Goal: Check status: Check status

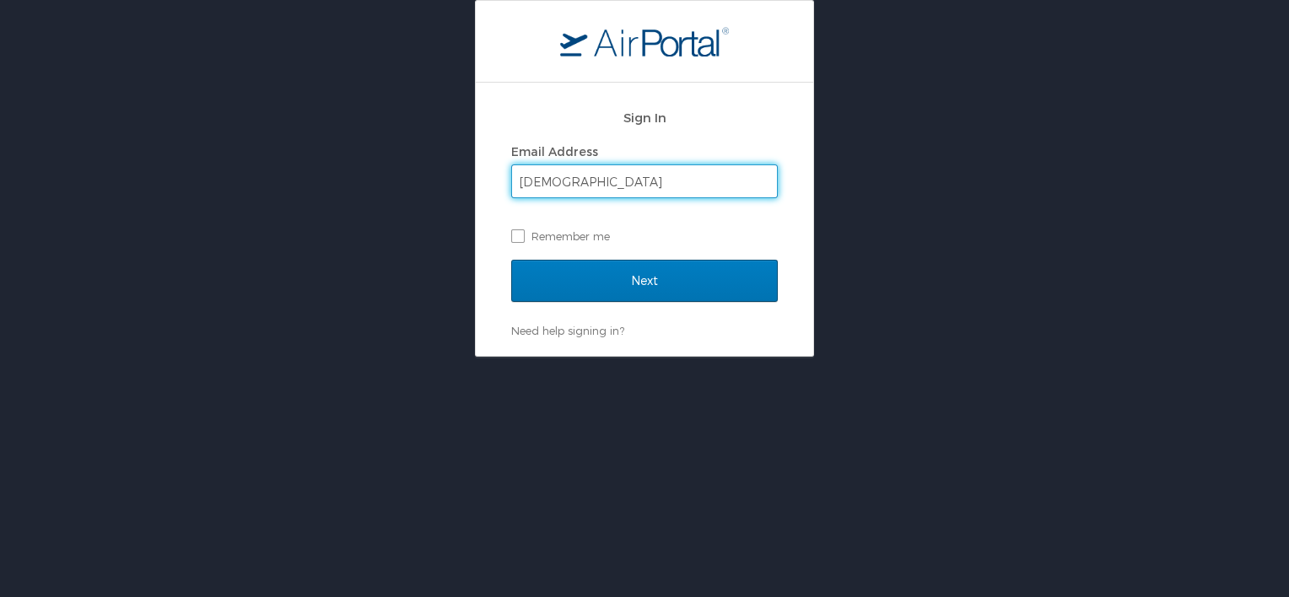
type input "[PERSON_NAME][EMAIL_ADDRESS][PERSON_NAME][DOMAIN_NAME]"
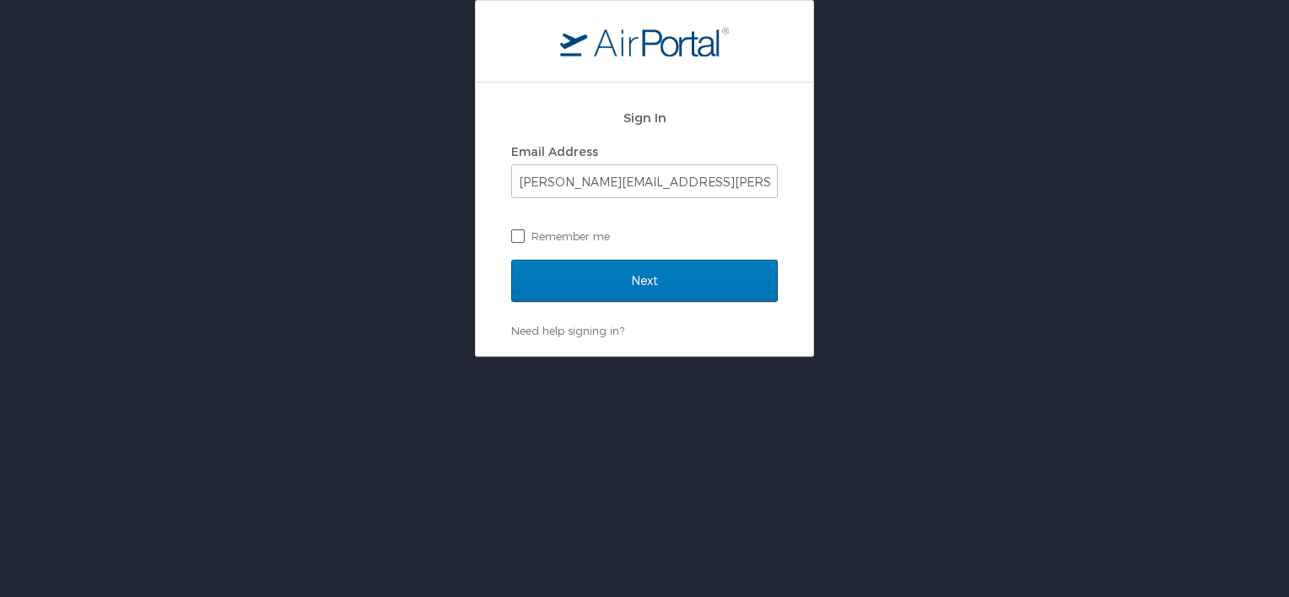
click at [520, 242] on label "Remember me" at bounding box center [644, 236] width 267 height 25
click at [520, 240] on input "Remember me" at bounding box center [516, 234] width 11 height 11
checkbox input "true"
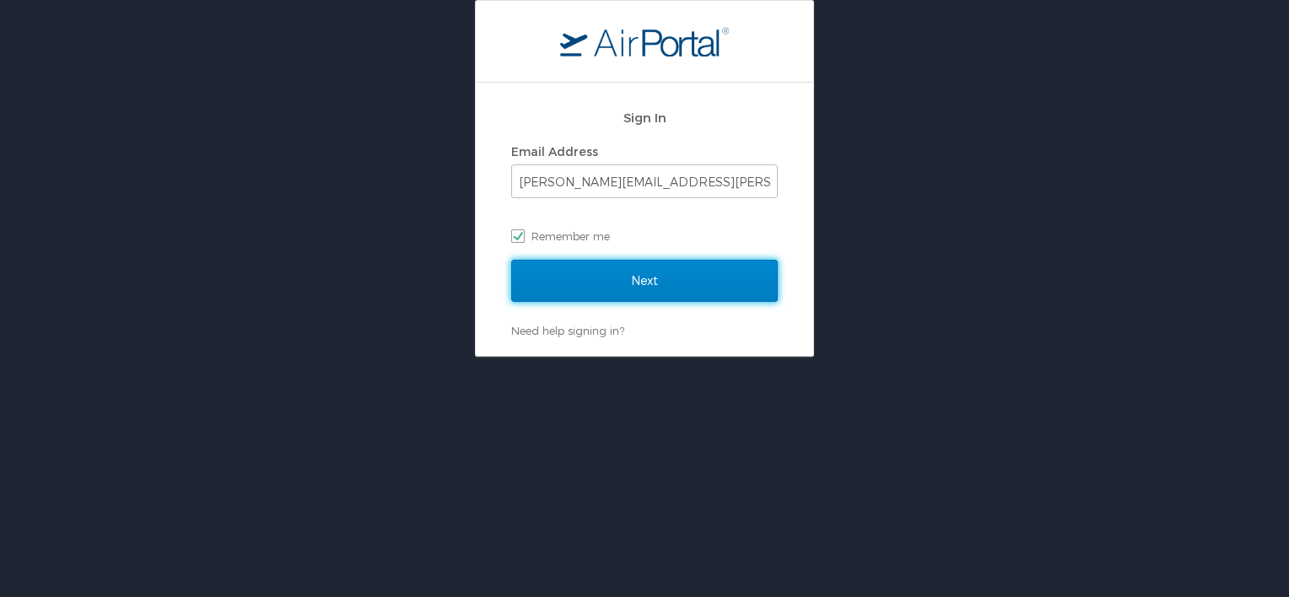
click at [646, 280] on input "Next" at bounding box center [644, 281] width 267 height 42
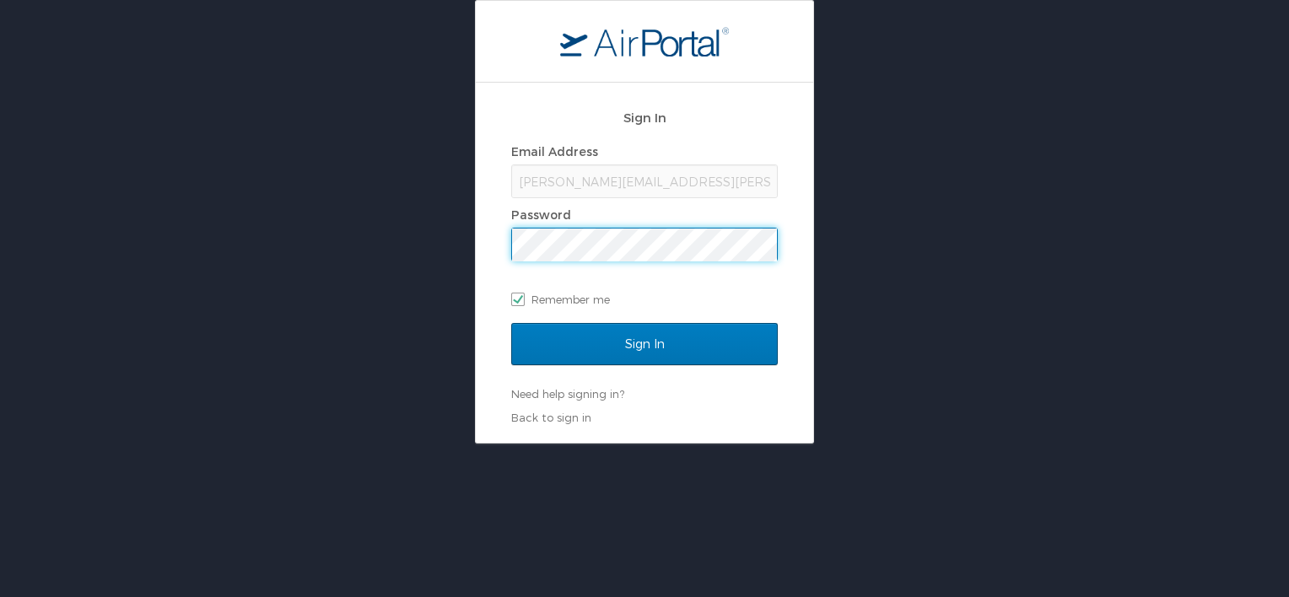
click at [511, 323] on input "Sign In" at bounding box center [644, 344] width 267 height 42
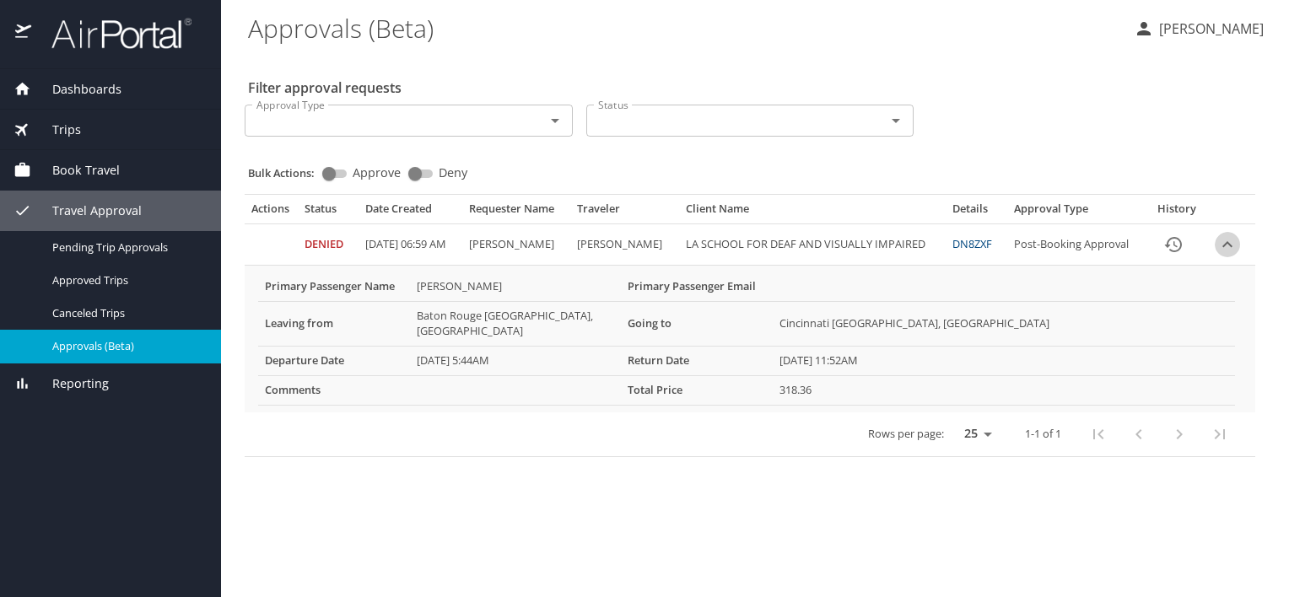
click at [1226, 255] on icon "expand row" at bounding box center [1227, 244] width 20 height 20
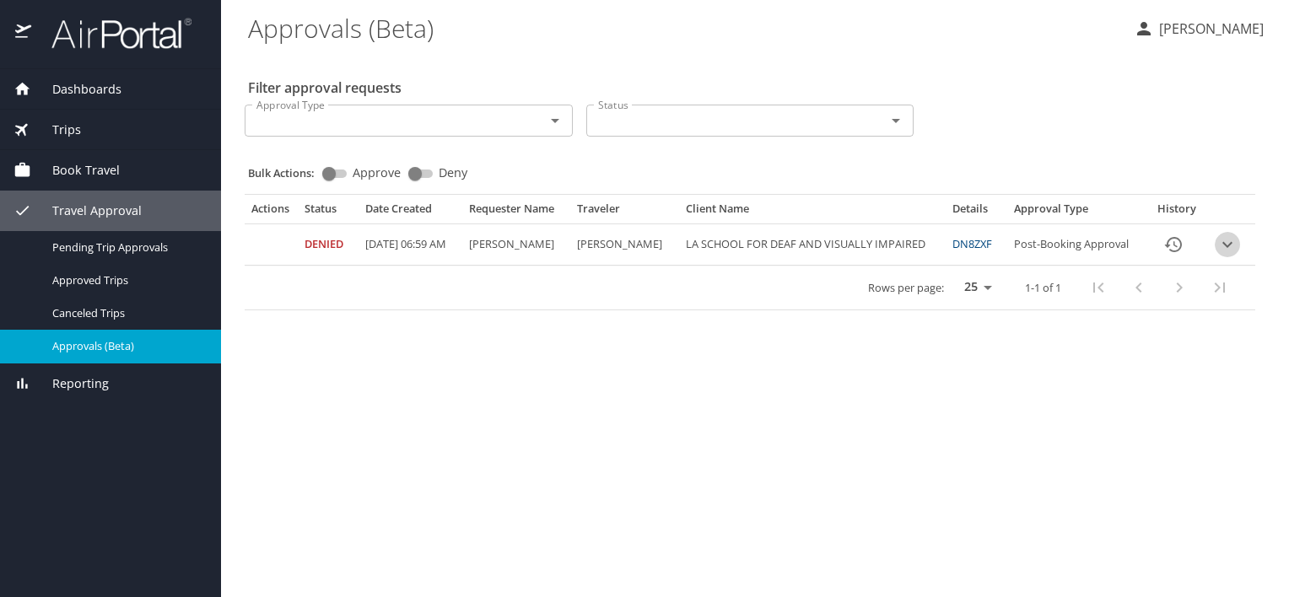
click at [1226, 255] on icon "expand row" at bounding box center [1227, 244] width 20 height 20
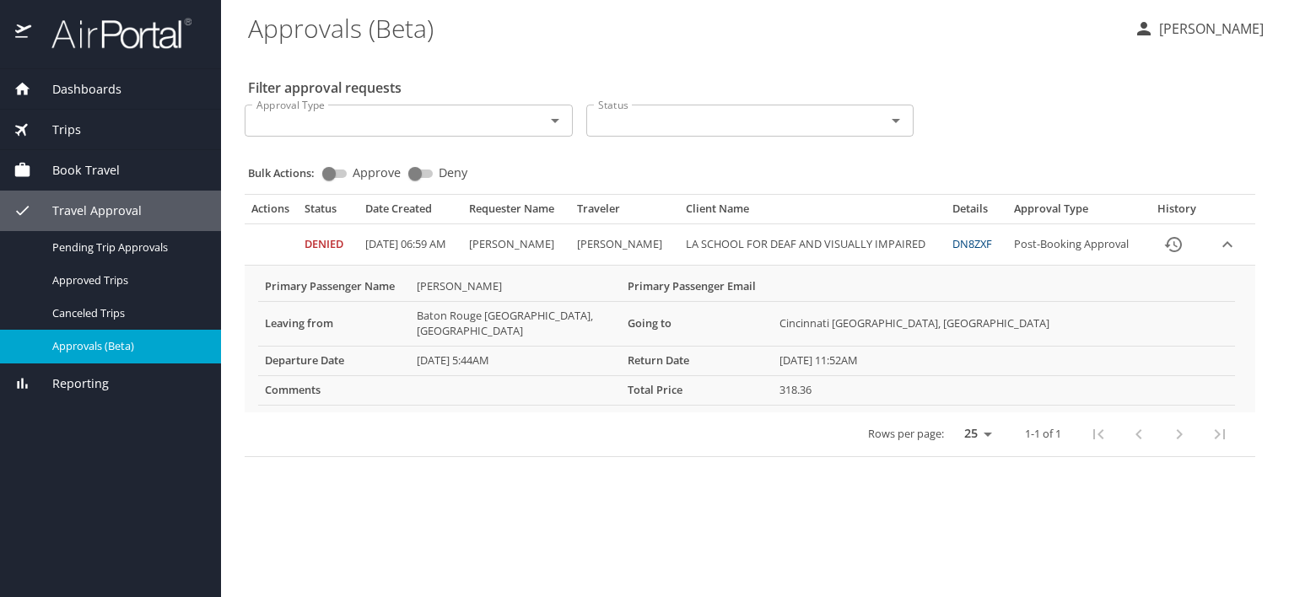
click at [552, 121] on icon "Open" at bounding box center [555, 120] width 20 height 20
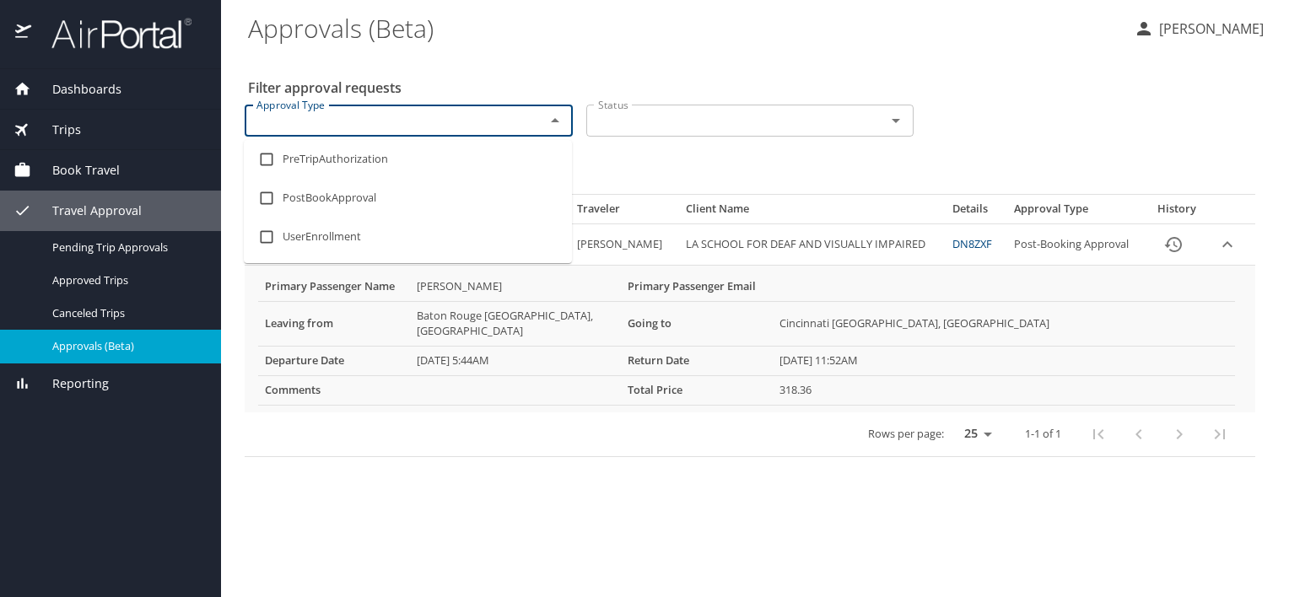
click at [892, 122] on icon "Open" at bounding box center [896, 120] width 20 height 20
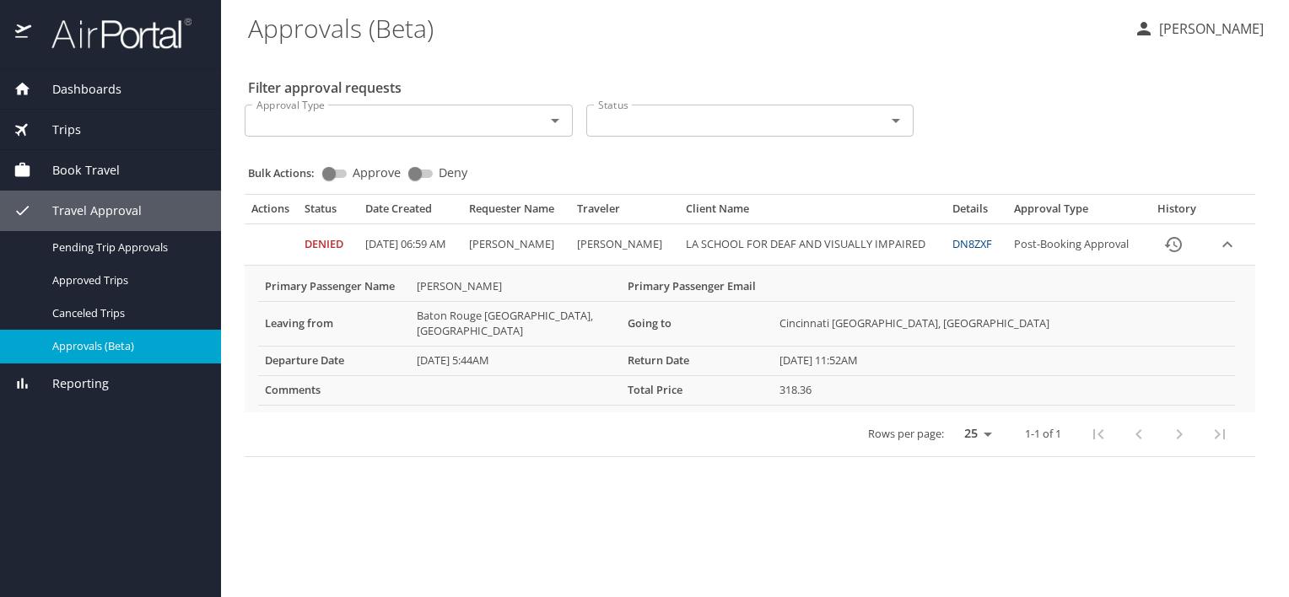
click at [1099, 70] on div "Filter approval requests Approval Type Approval Type Status Status Bulk Actions…" at bounding box center [755, 259] width 1014 height 410
click at [984, 251] on link "DN8ZXF" at bounding box center [972, 243] width 40 height 15
click at [991, 251] on link "DN8ZXF" at bounding box center [972, 243] width 40 height 15
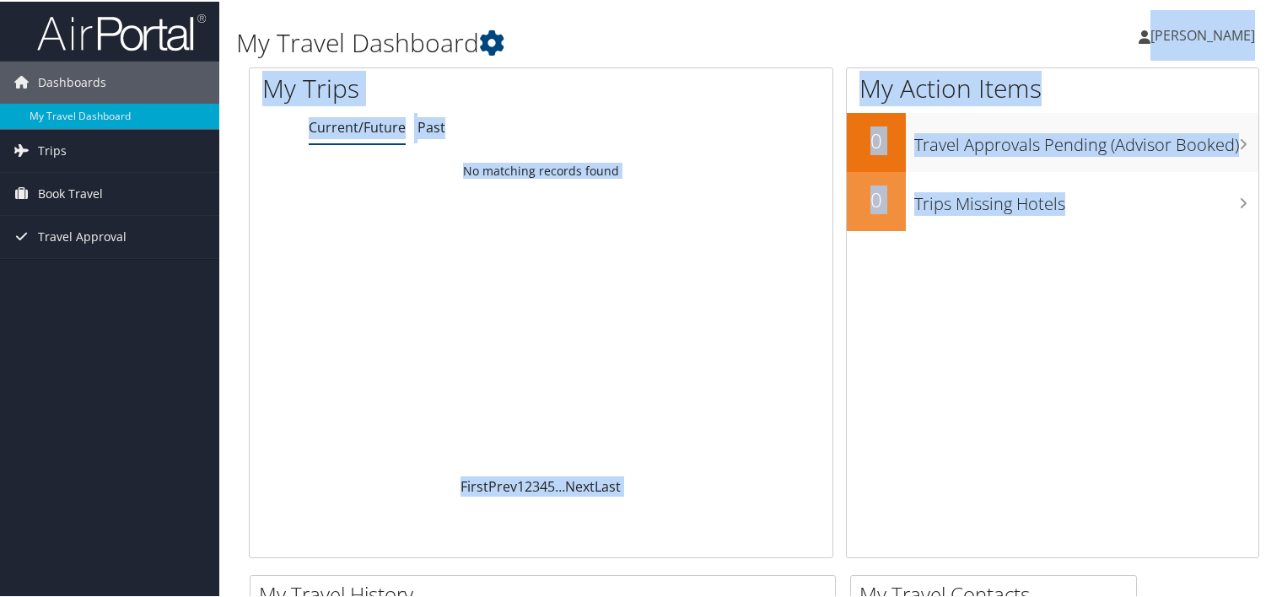
drag, startPoint x: 1282, startPoint y: 221, endPoint x: 1291, endPoint y: 191, distance: 31.8
click at [1281, 191] on html "Menu Dashboards ► My Travel Dashboard Trips ► Current/Future Trips Past Trips T…" at bounding box center [644, 298] width 1289 height 597
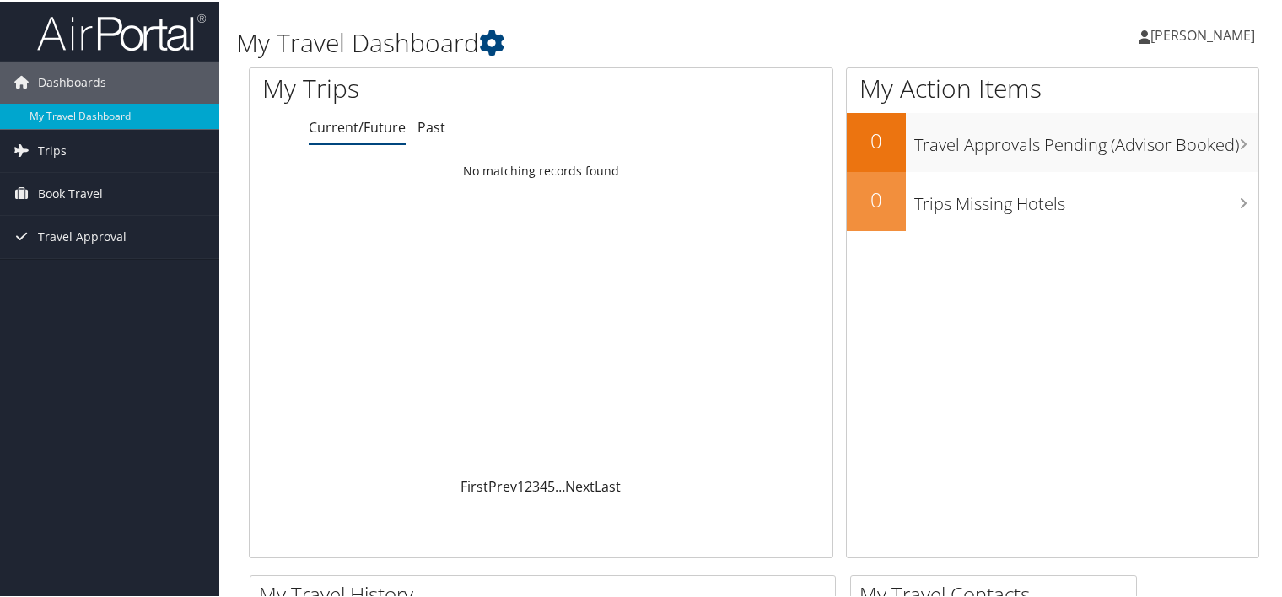
drag, startPoint x: 1291, startPoint y: 191, endPoint x: 1280, endPoint y: 199, distance: 13.8
drag, startPoint x: 1280, startPoint y: 199, endPoint x: 1285, endPoint y: 273, distance: 74.4
click at [1281, 273] on html "Menu Dashboards ► My Travel Dashboard Trips ► Current/Future Trips Past Trips T…" at bounding box center [644, 298] width 1289 height 597
click at [47, 152] on span "Trips" at bounding box center [52, 149] width 29 height 42
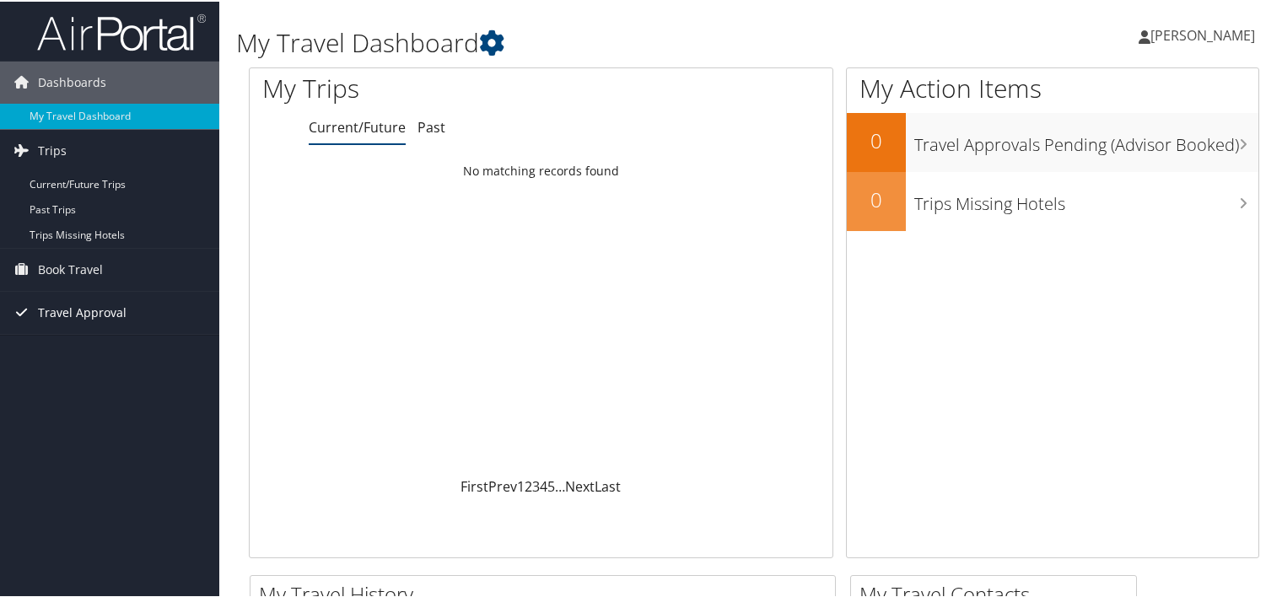
click at [64, 312] on span "Travel Approval" at bounding box center [82, 311] width 89 height 42
